Goal: Find specific page/section: Find specific page/section

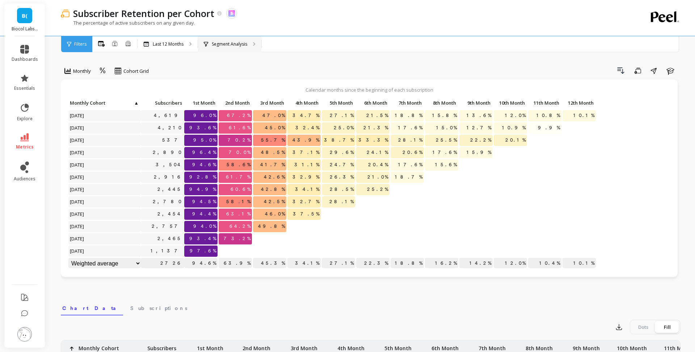
click at [244, 43] on p "Segment Analysis" at bounding box center [229, 44] width 35 height 6
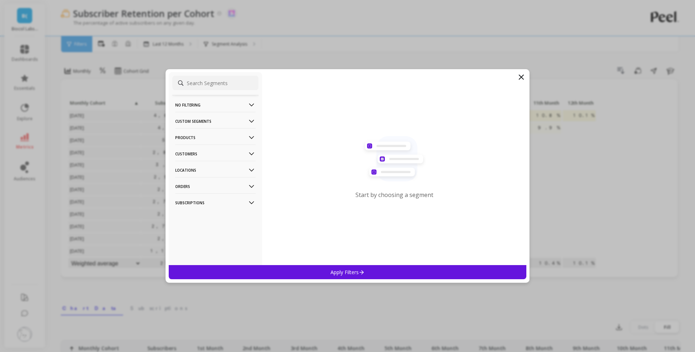
click at [219, 138] on p "Products" at bounding box center [215, 137] width 80 height 18
click at [198, 178] on div "SKUs" at bounding box center [215, 177] width 86 height 12
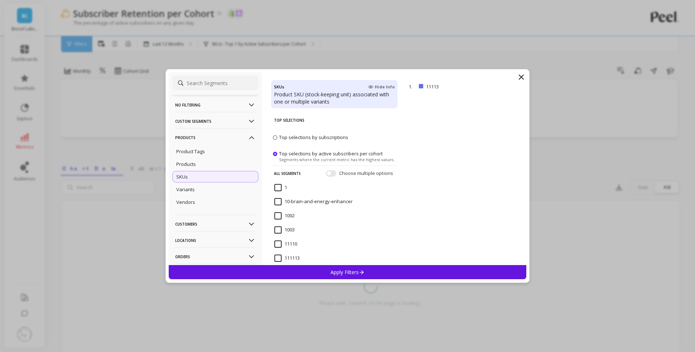
click at [524, 78] on icon at bounding box center [521, 77] width 9 height 9
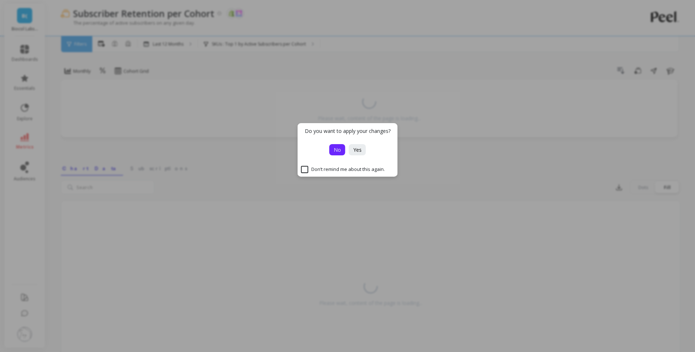
click at [338, 154] on button "No" at bounding box center [338, 149] width 16 height 11
